Goal: Transaction & Acquisition: Purchase product/service

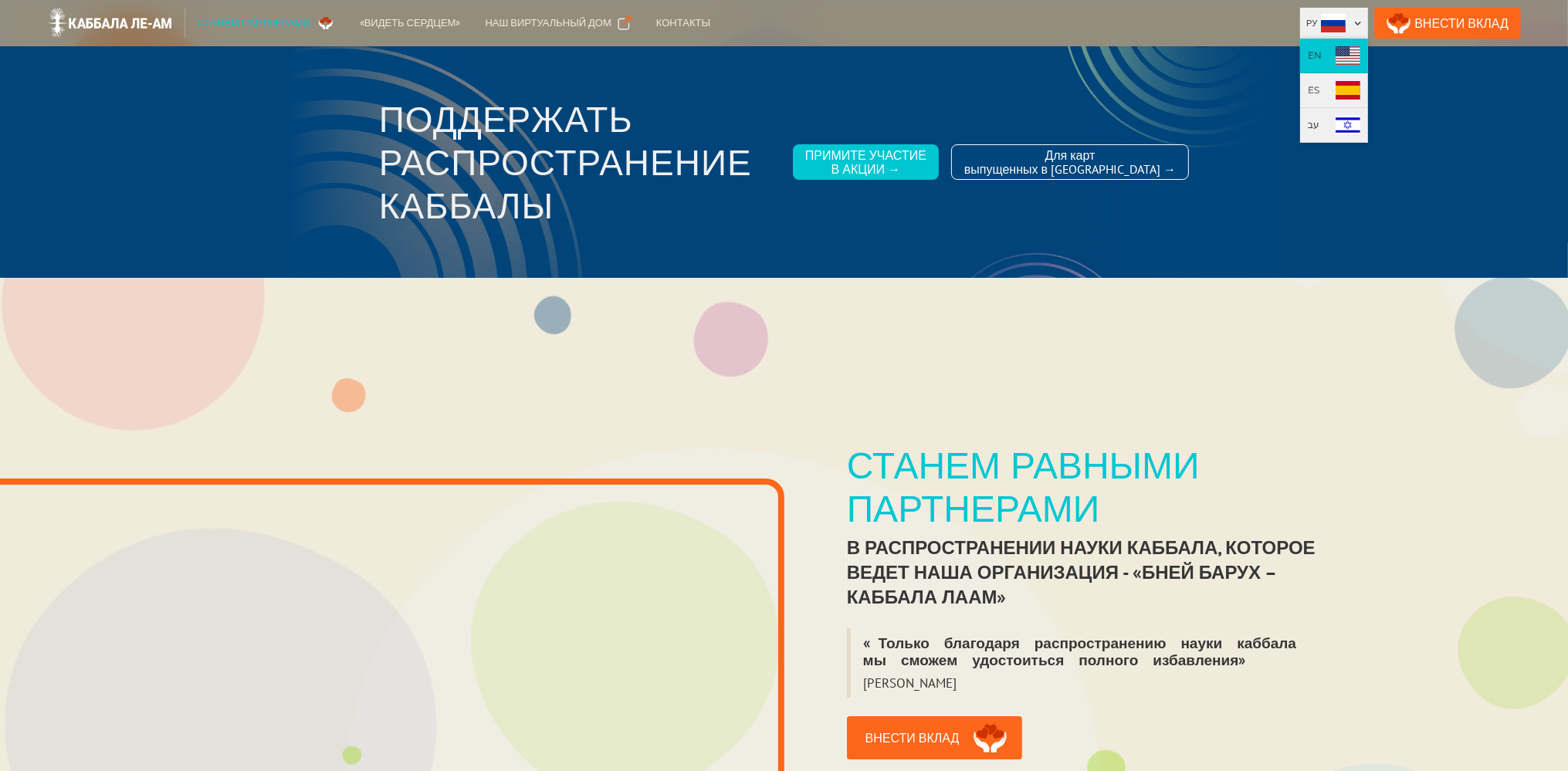
click at [1361, 52] on img at bounding box center [1348, 55] width 25 height 19
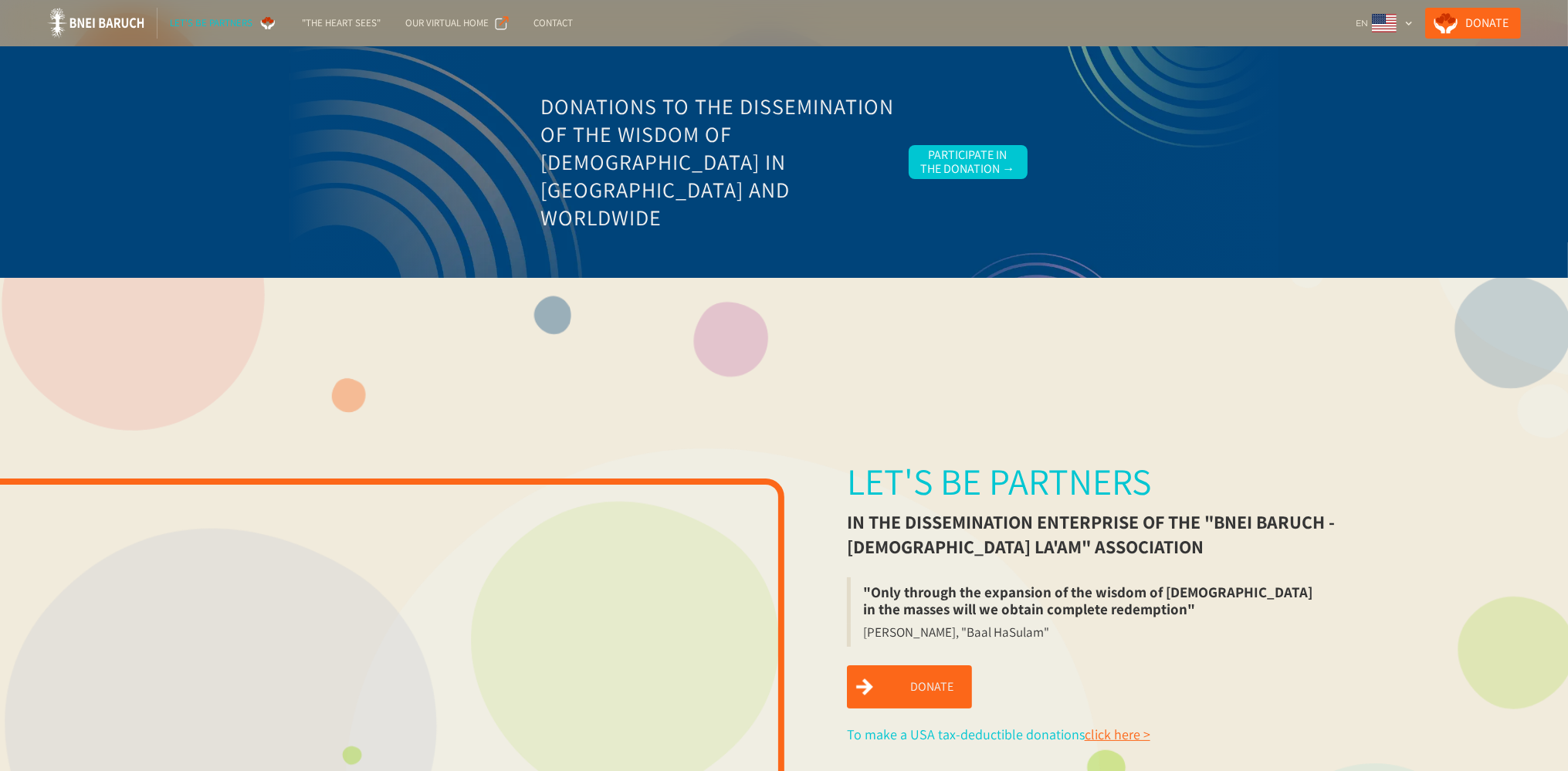
click at [907, 685] on link "Donate" at bounding box center [909, 687] width 125 height 44
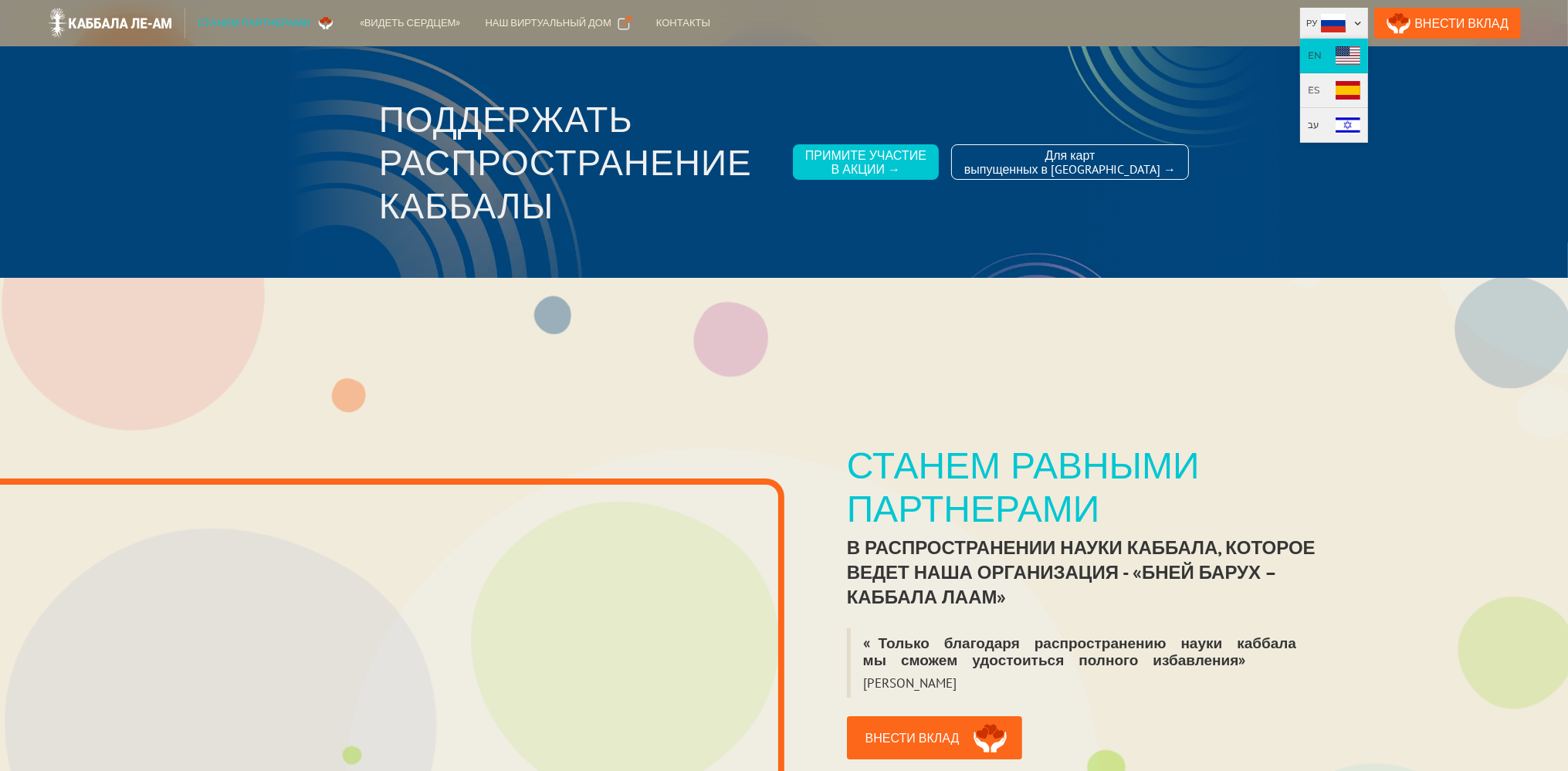
click at [1361, 56] on img at bounding box center [1348, 55] width 25 height 19
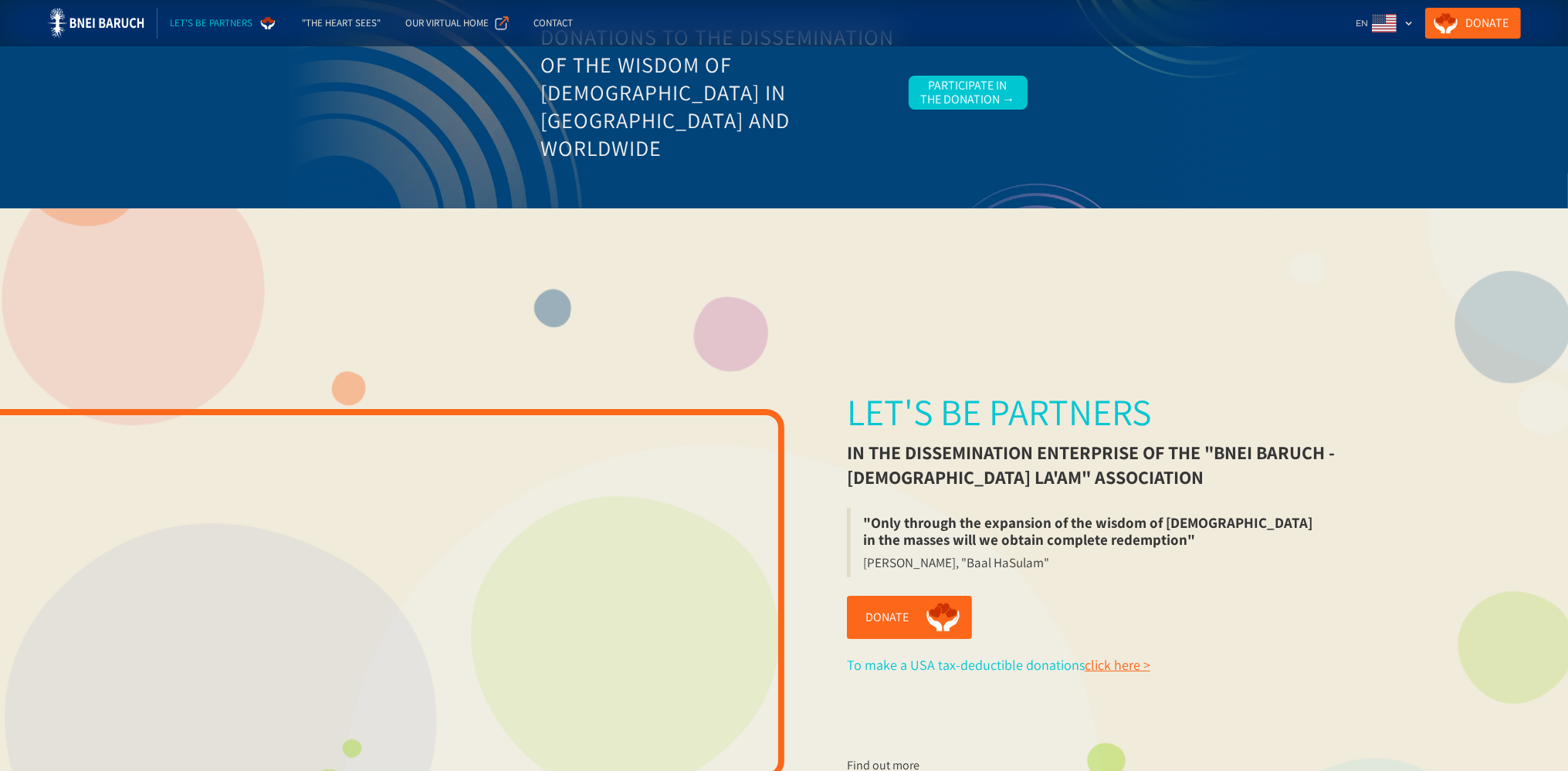
scroll to position [81, 0]
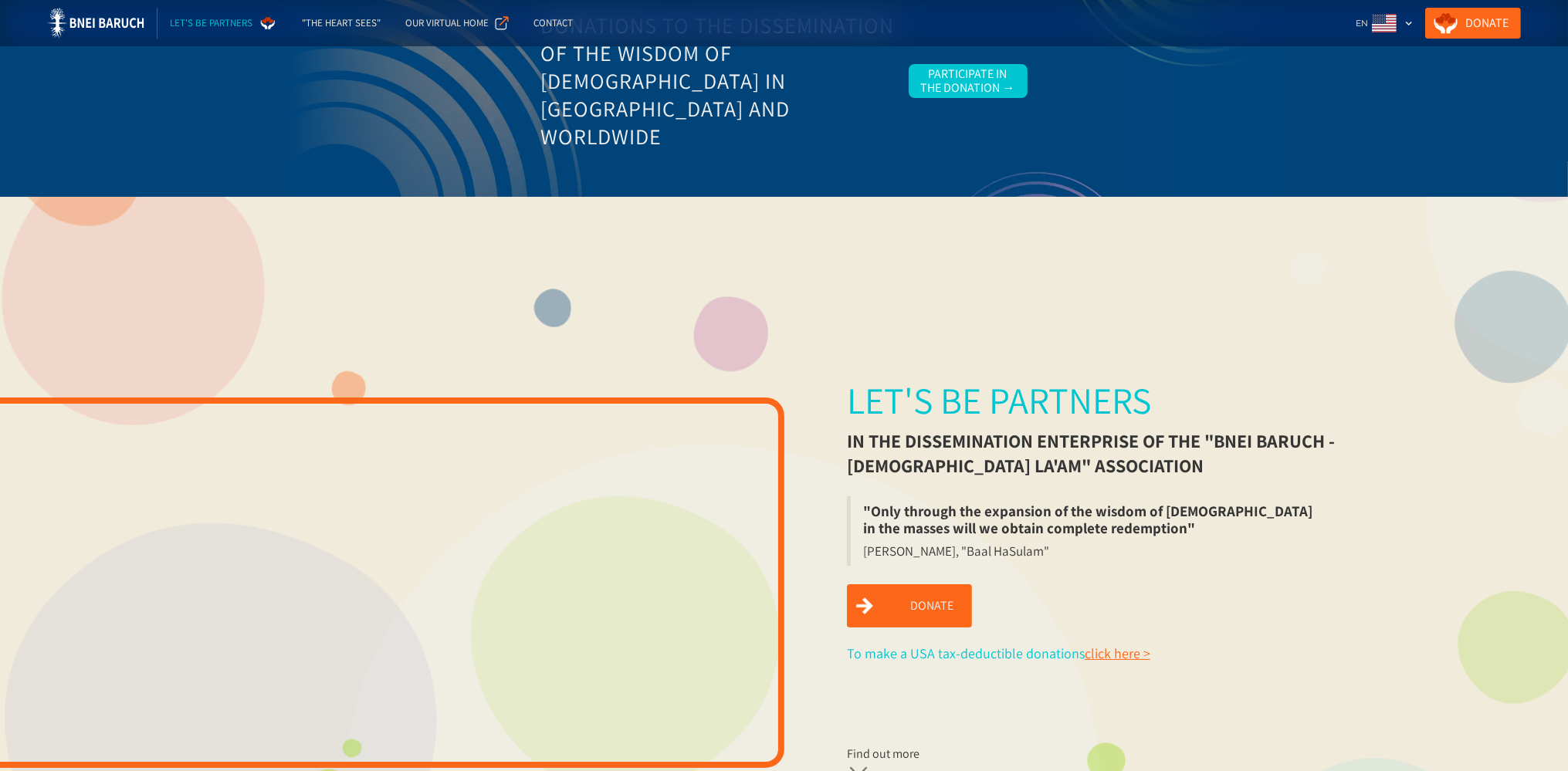
click at [911, 606] on link "Donate" at bounding box center [909, 606] width 125 height 44
